Goal: Information Seeking & Learning: Understand process/instructions

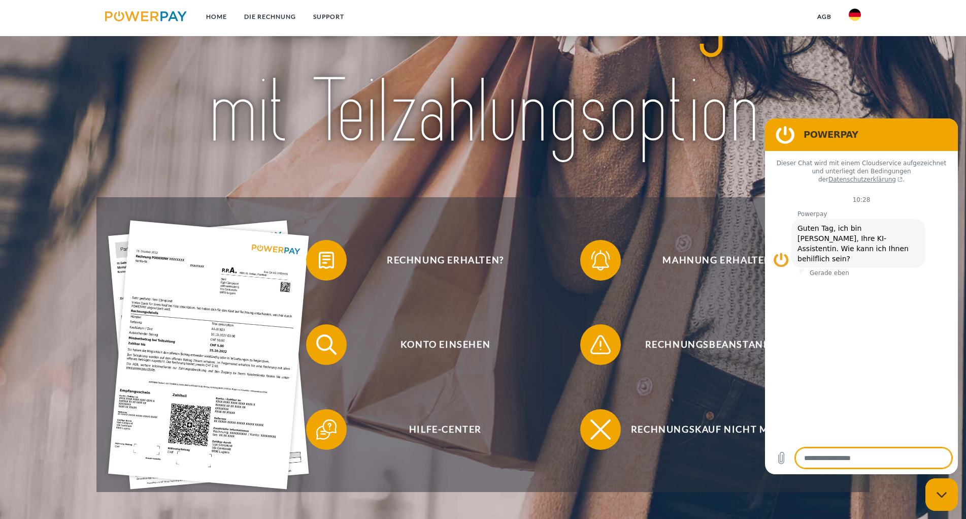
scroll to position [155, 0]
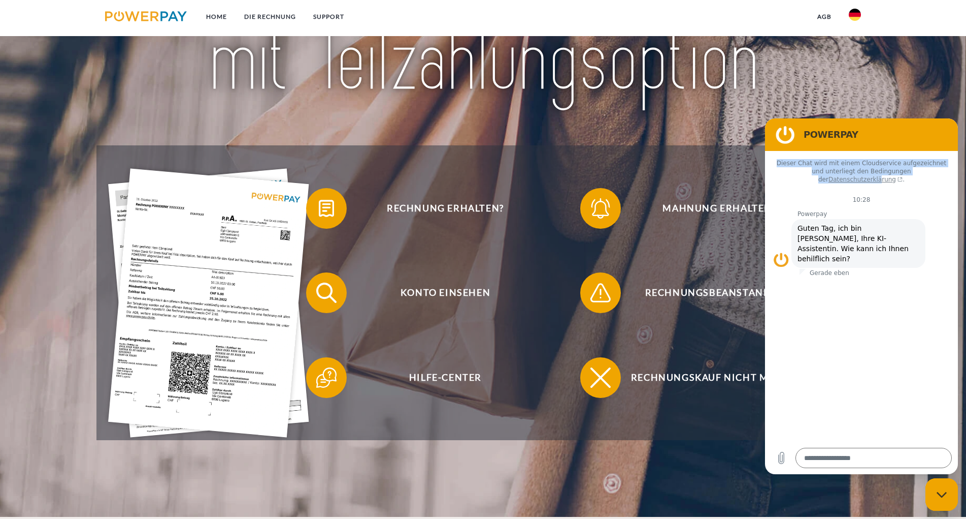
drag, startPoint x: 917, startPoint y: 126, endPoint x: 918, endPoint y: 169, distance: 42.7
click at [918, 169] on div "POWERPAY Dieser Chat wird mit einem Cloudservice aufgezeichnet und unterliegt d…" at bounding box center [861, 295] width 193 height 355
click at [779, 133] on figure at bounding box center [785, 134] width 20 height 20
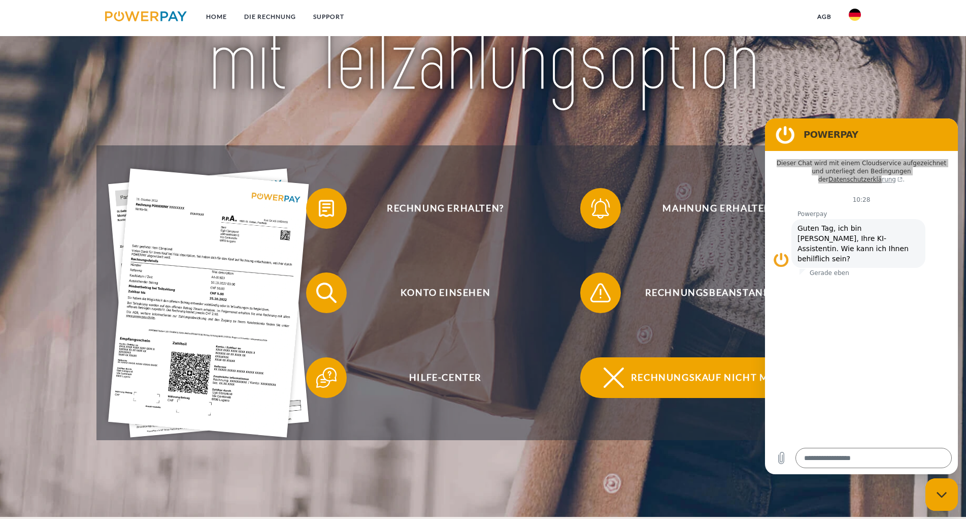
click at [687, 383] on span "Rechnungskauf nicht möglich" at bounding box center [719, 377] width 249 height 41
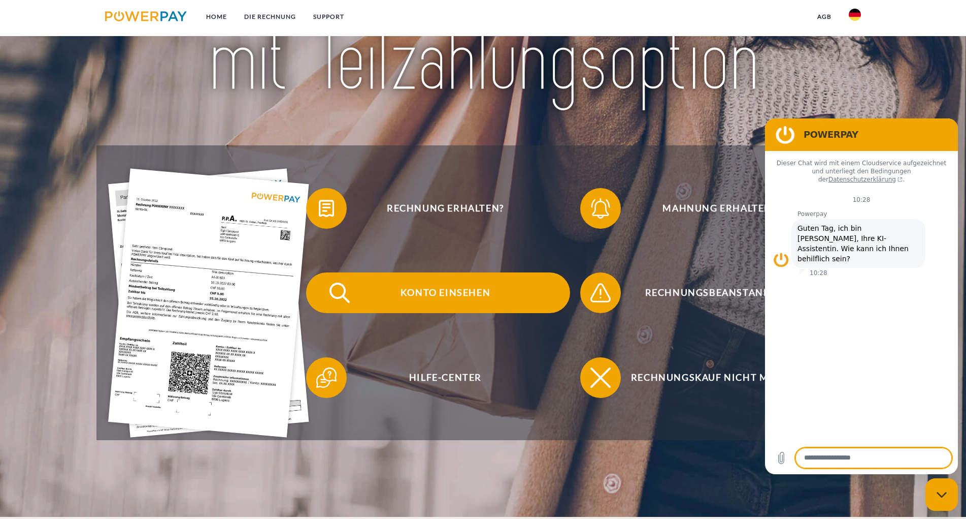
click at [444, 291] on span "Konto einsehen" at bounding box center [445, 292] width 249 height 41
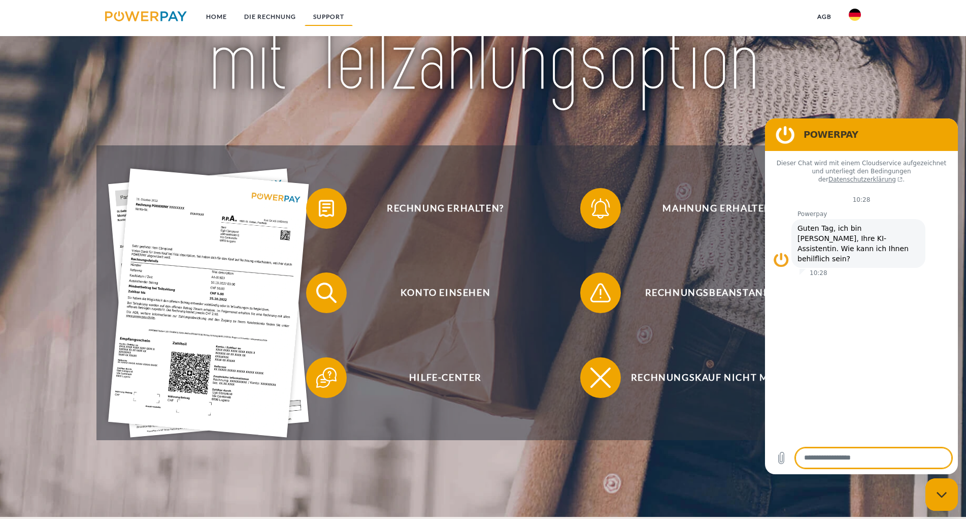
click at [330, 17] on link "SUPPORT" at bounding box center [329, 17] width 48 height 18
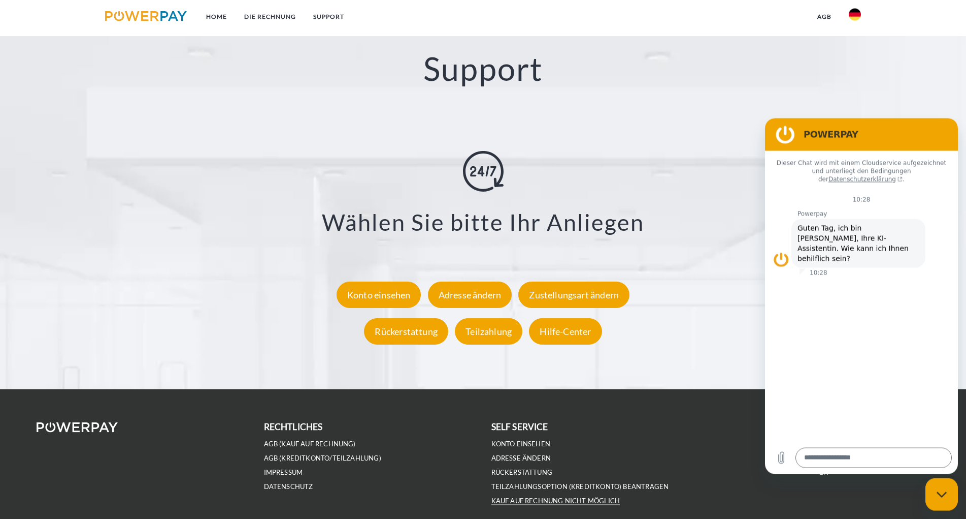
click at [525, 503] on link "Kauf auf Rechnung nicht möglich" at bounding box center [556, 500] width 129 height 9
click at [391, 299] on div "Konto einsehen" at bounding box center [379, 295] width 85 height 26
click at [330, 16] on link "SUPPORT" at bounding box center [329, 17] width 48 height 18
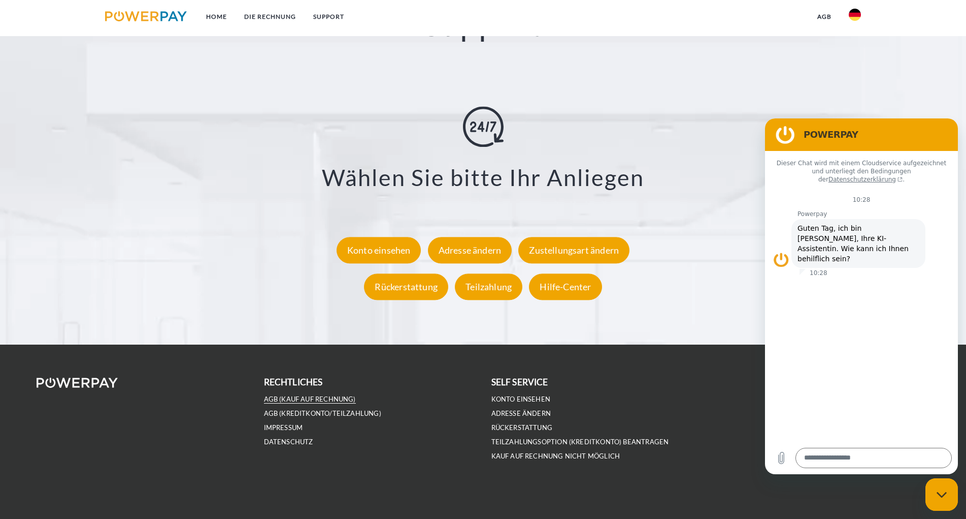
click at [339, 400] on link "AGB (Kauf auf Rechnung)" at bounding box center [310, 399] width 92 height 9
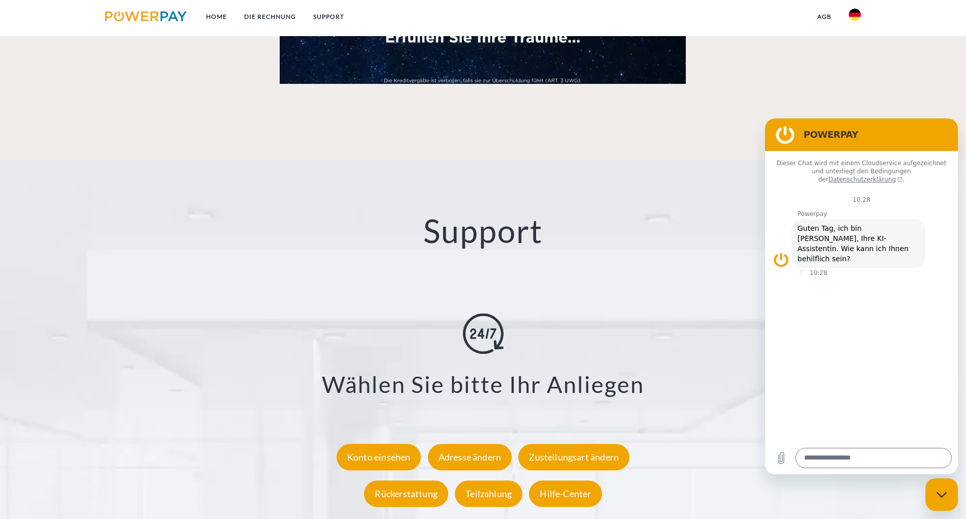
scroll to position [1423, 0]
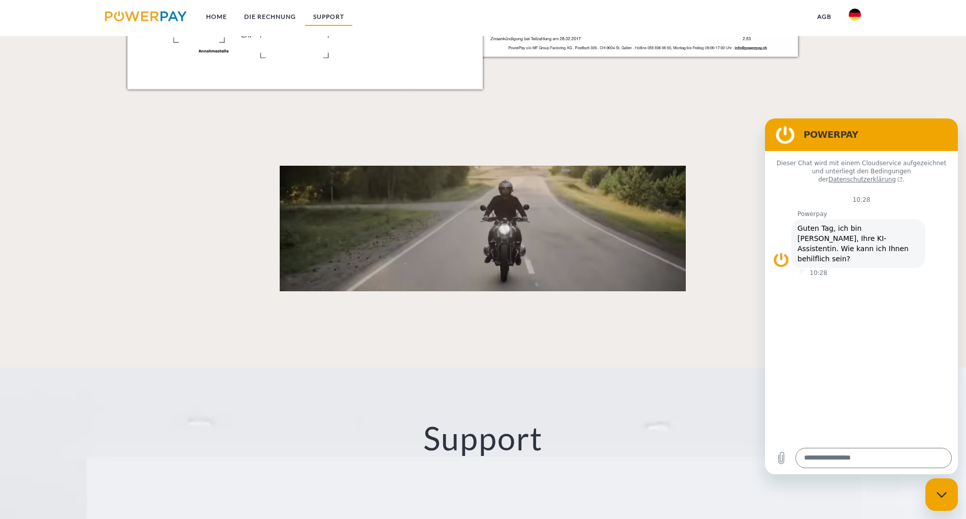
click at [333, 18] on link "SUPPORT" at bounding box center [329, 17] width 48 height 18
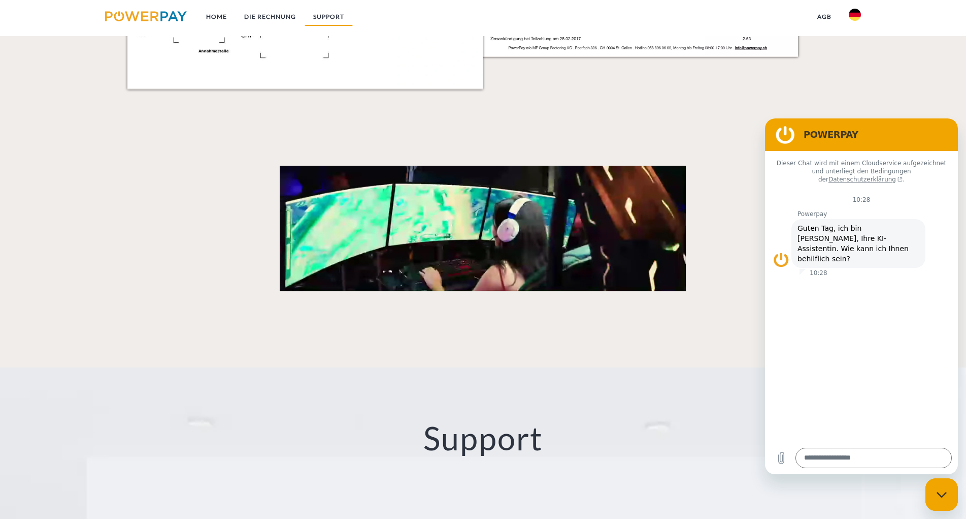
scroll to position [1793, 0]
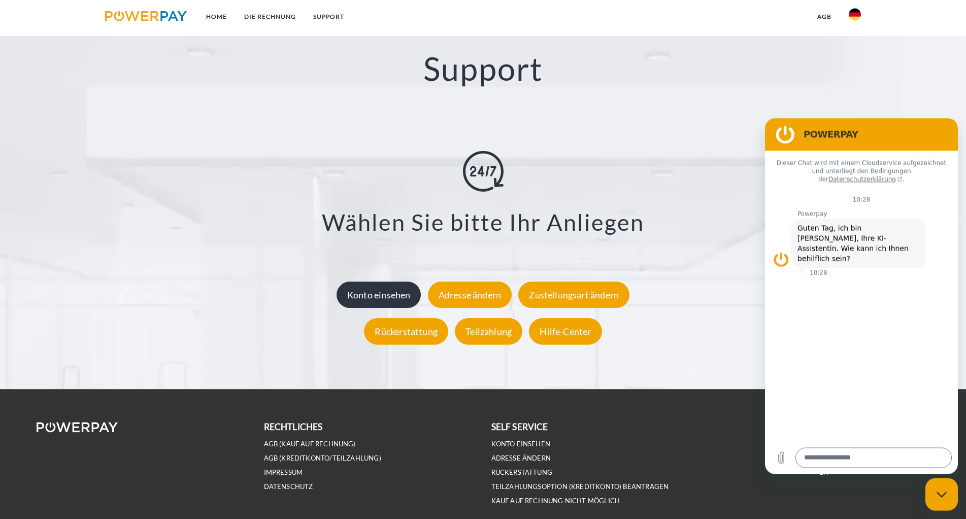
click at [367, 295] on div "Konto einsehen" at bounding box center [379, 295] width 85 height 26
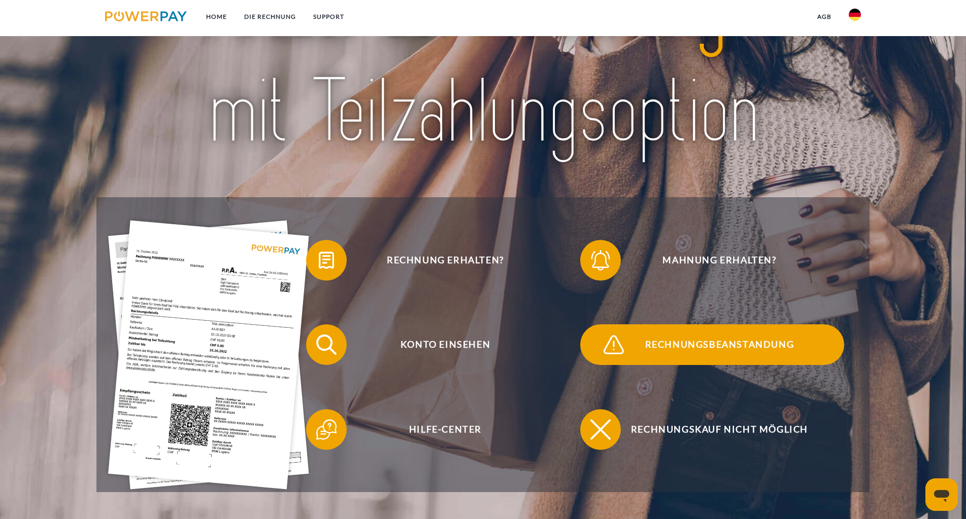
scroll to position [155, 0]
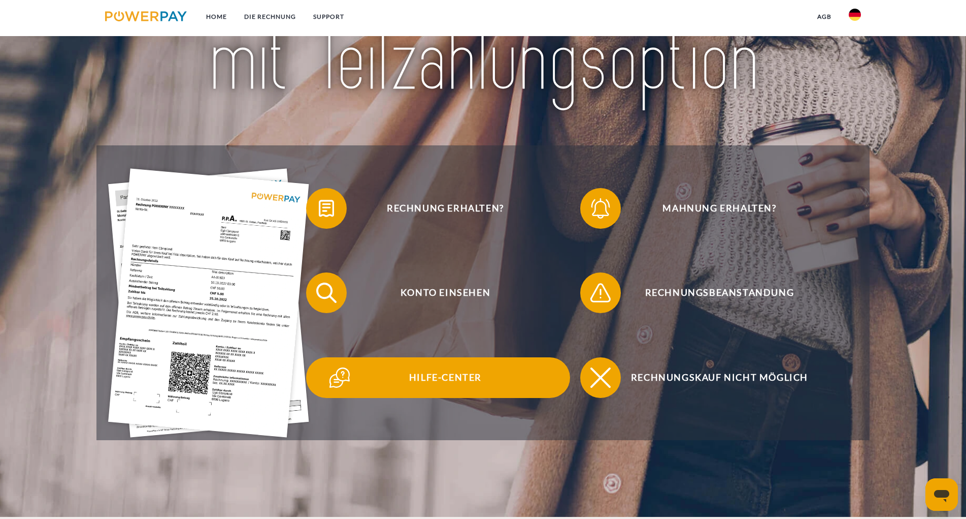
click at [450, 382] on span "Hilfe-Center" at bounding box center [445, 377] width 249 height 41
